Goal: Transaction & Acquisition: Book appointment/travel/reservation

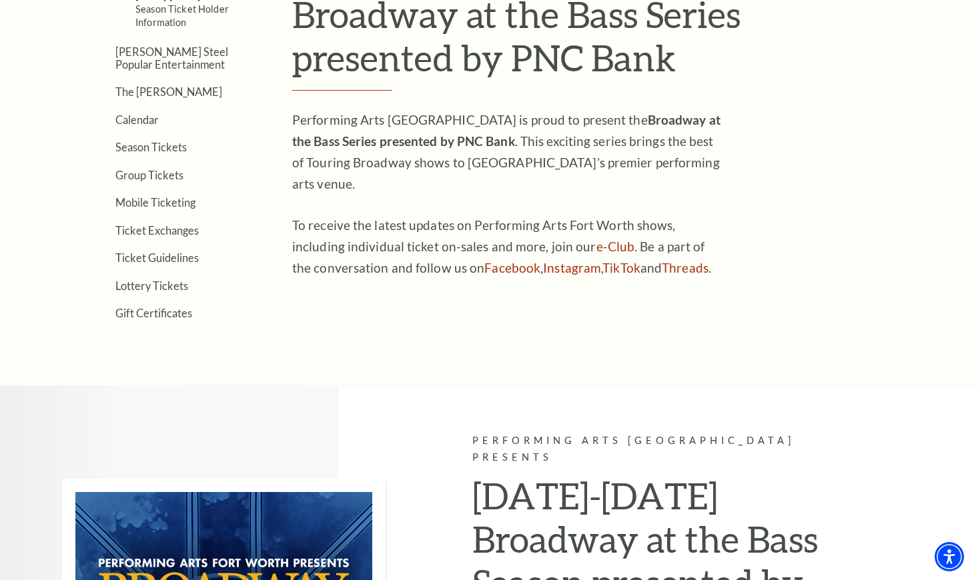
scroll to position [436, 0]
click at [143, 117] on link "Calendar" at bounding box center [136, 119] width 43 height 13
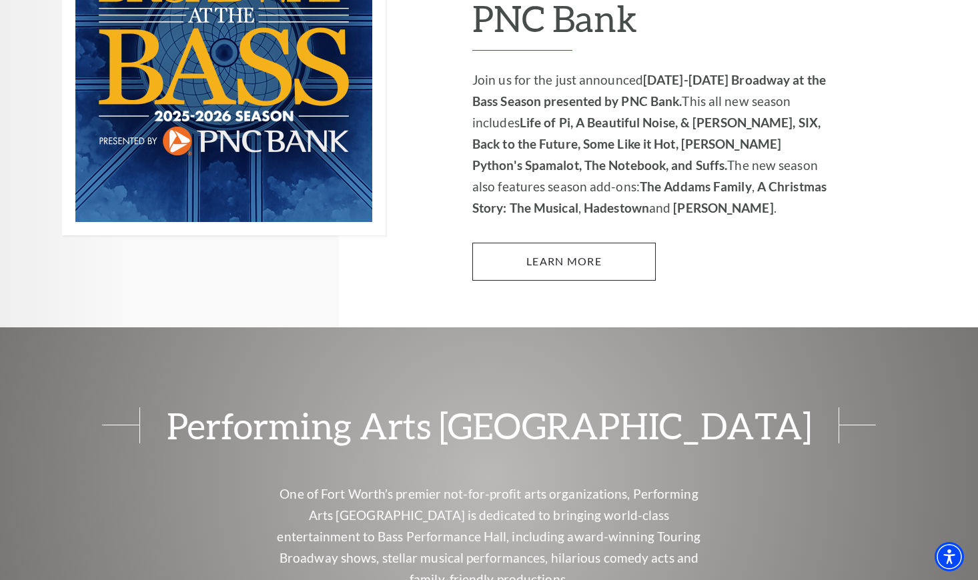
scroll to position [1043, 0]
click at [570, 242] on link "Learn More" at bounding box center [563, 260] width 183 height 37
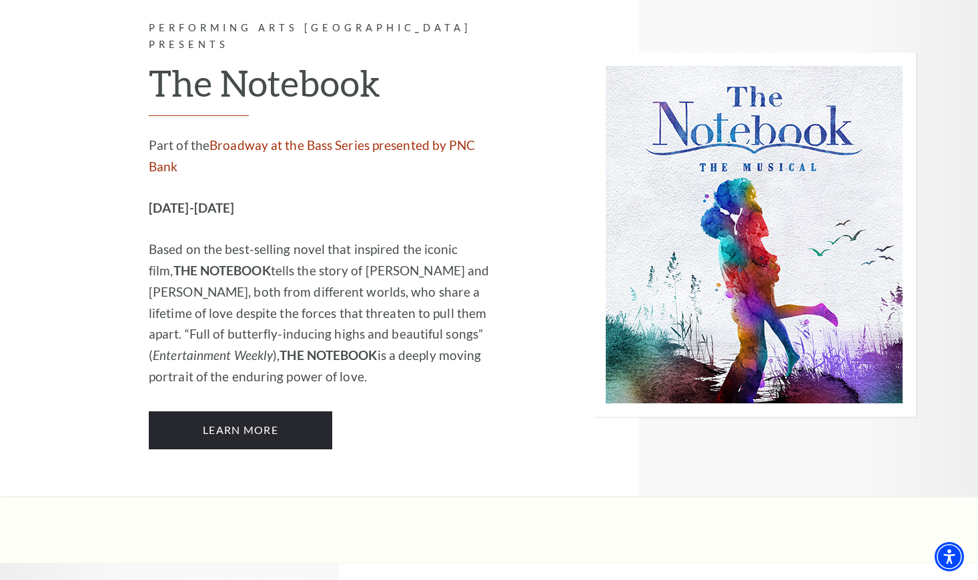
scroll to position [8197, 0]
